Goal: Check status

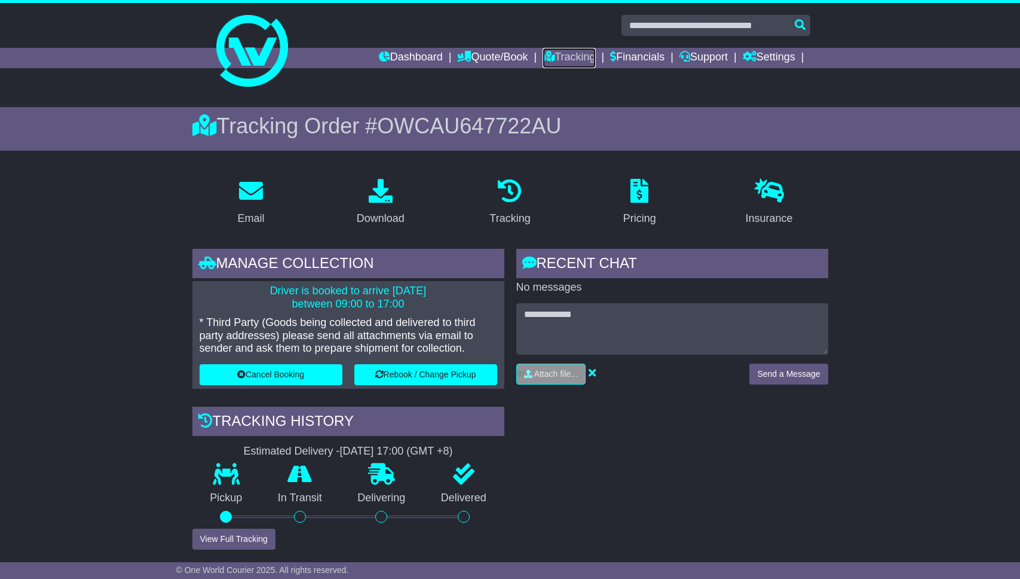
click at [555, 48] on link "Tracking" at bounding box center [569, 58] width 53 height 20
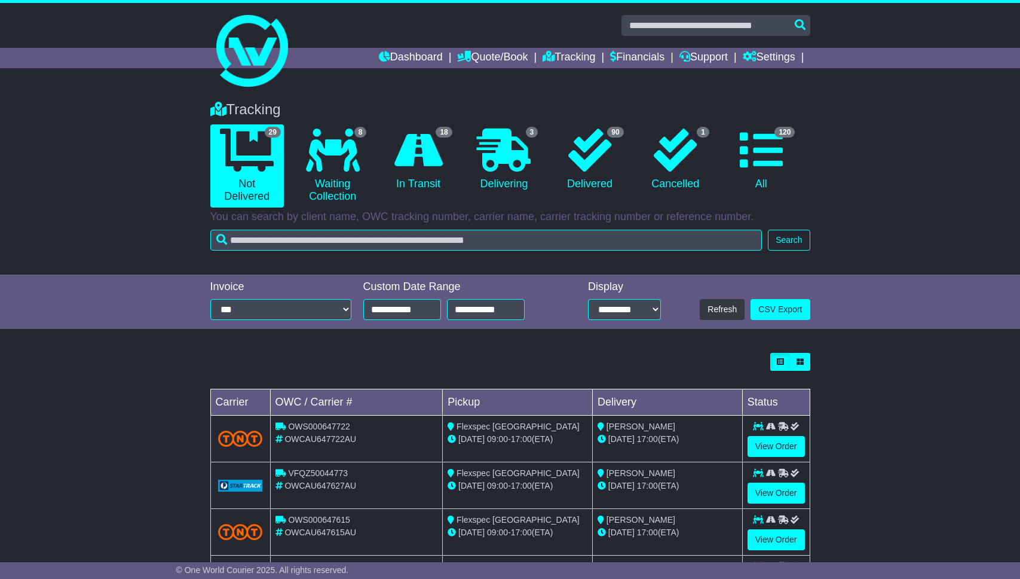
click at [400, 166] on icon at bounding box center [418, 150] width 48 height 43
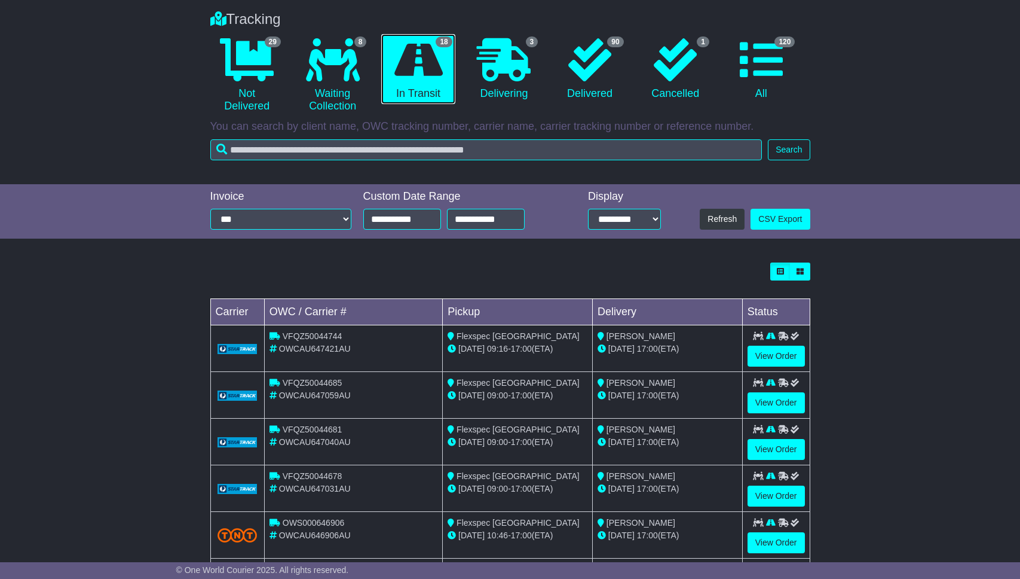
scroll to position [306, 0]
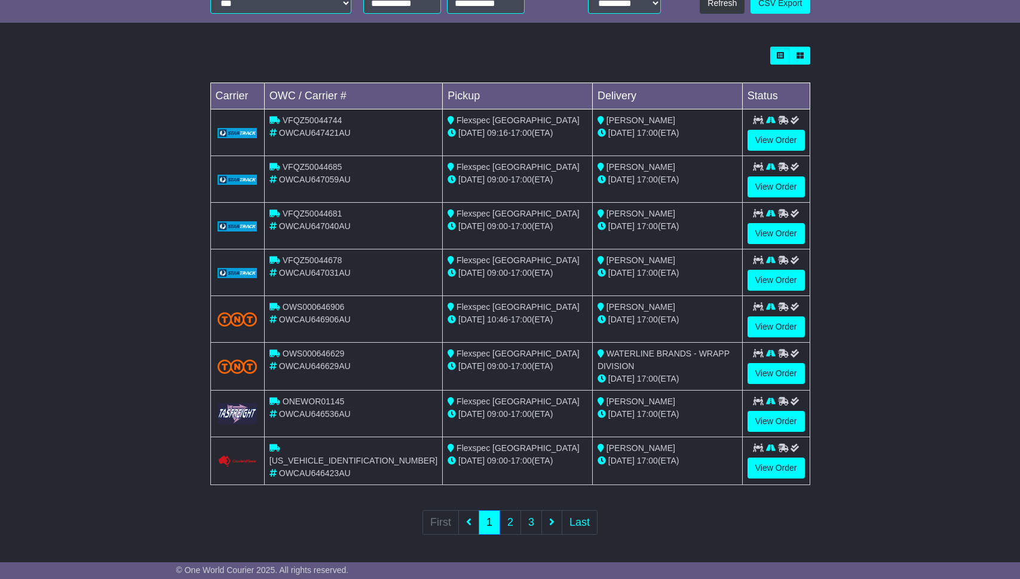
click at [166, 289] on div "Loading... No bookings found Carrier OWC / Carrier # Pickup Delivery Status VFQ…" at bounding box center [510, 299] width 1020 height 516
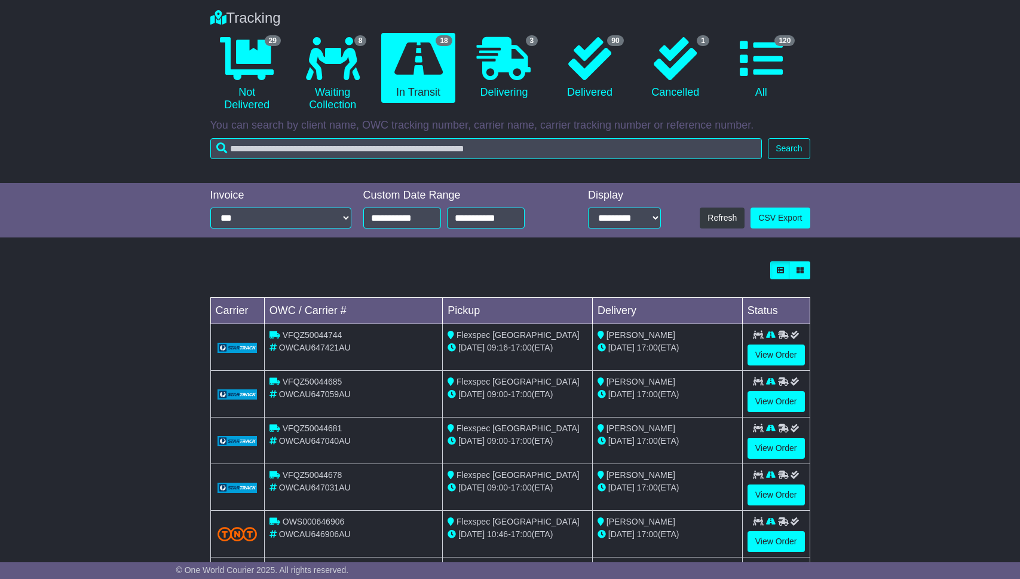
scroll to position [0, 0]
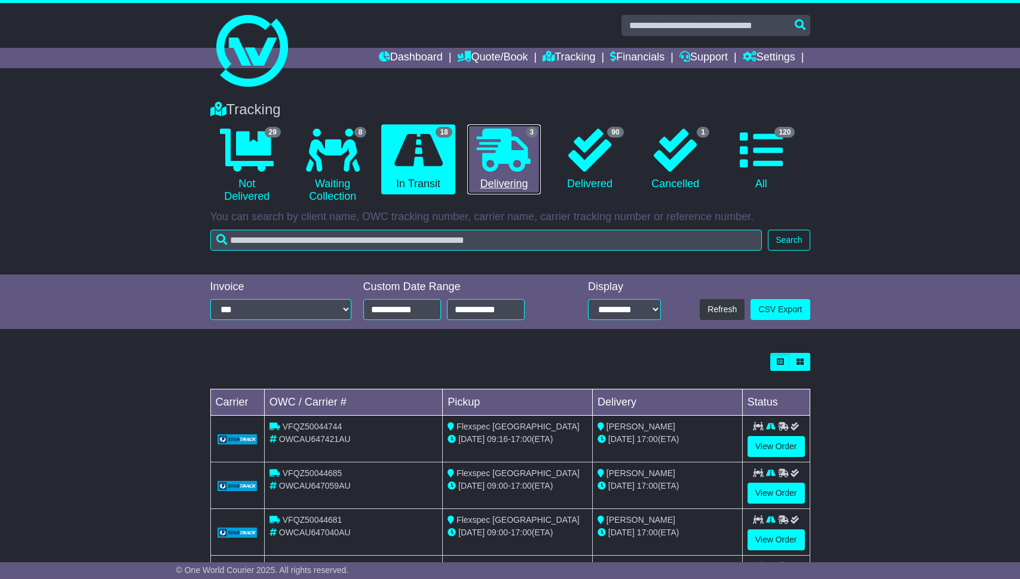
click at [539, 127] on link "3 Delivering" at bounding box center [504, 159] width 74 height 71
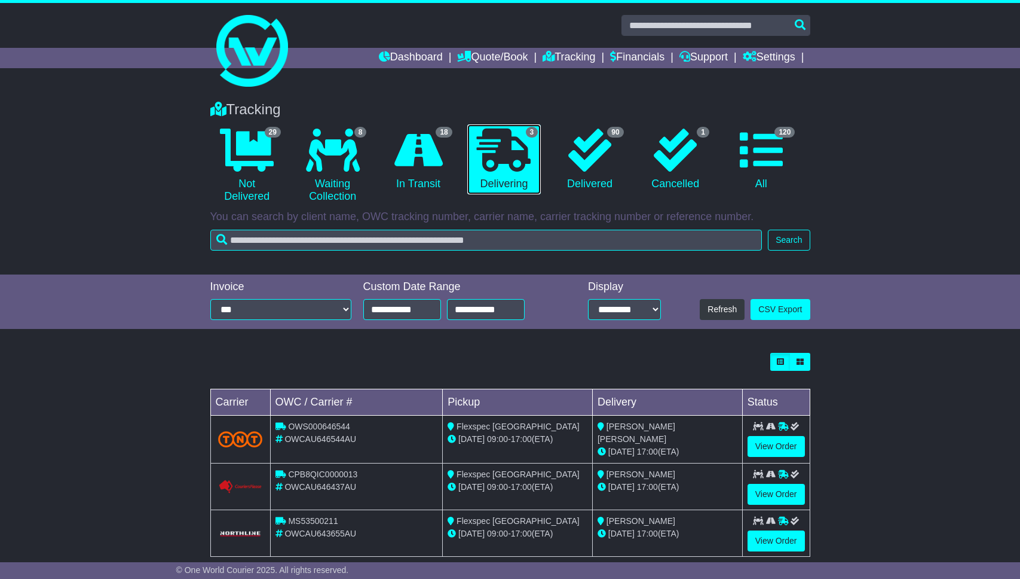
scroll to position [19, 0]
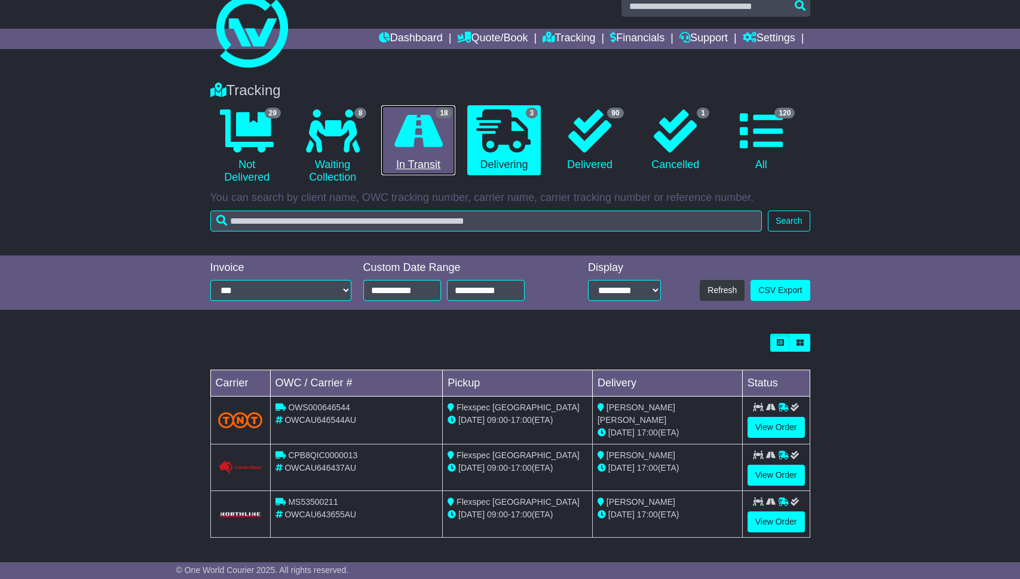
click at [429, 126] on icon at bounding box center [418, 130] width 48 height 43
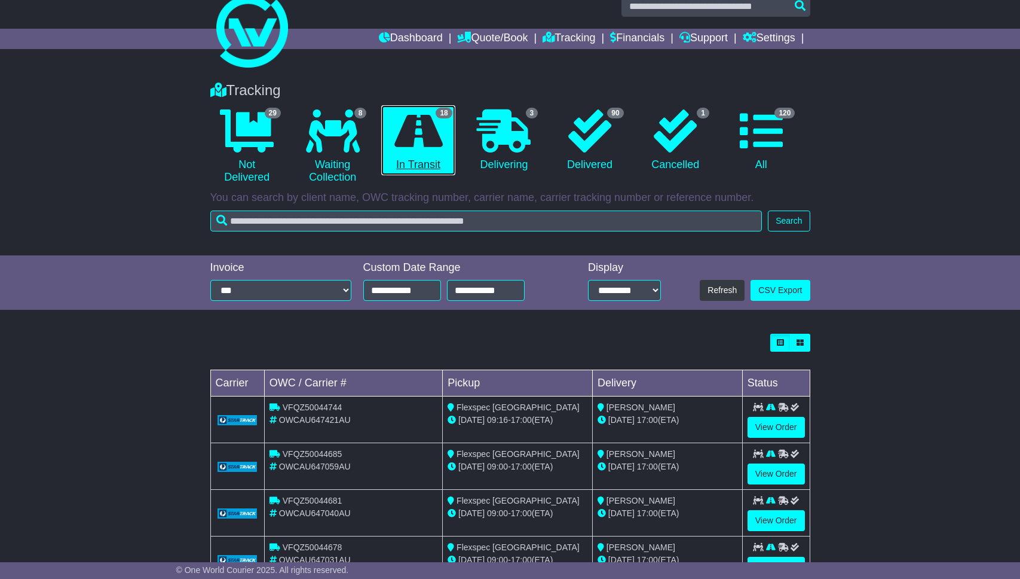
scroll to position [0, 0]
